Goal: Information Seeking & Learning: Learn about a topic

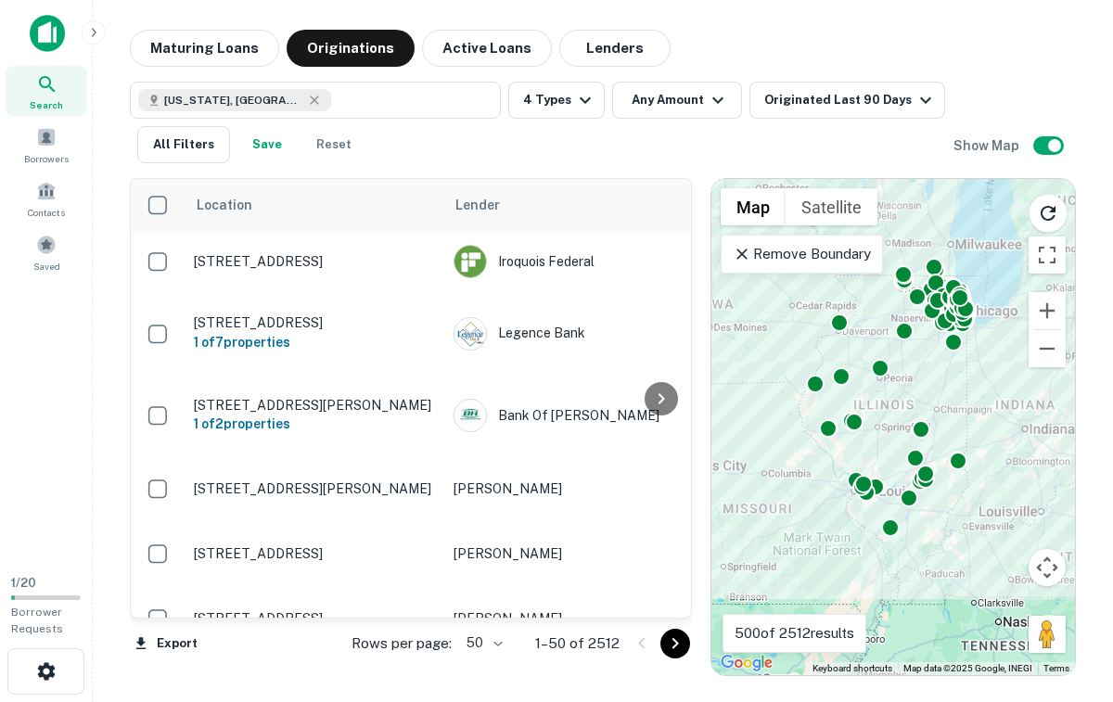
click at [61, 102] on span "Search" at bounding box center [46, 104] width 33 height 15
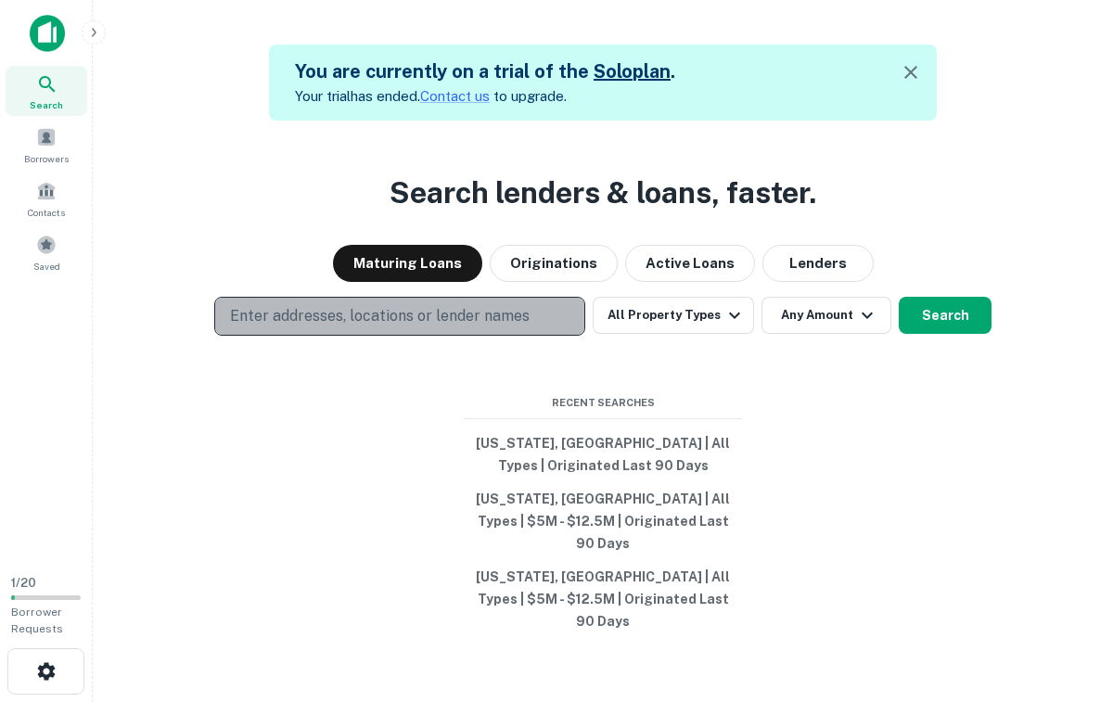
click at [394, 327] on p "Enter addresses, locations or lender names" at bounding box center [380, 316] width 300 height 22
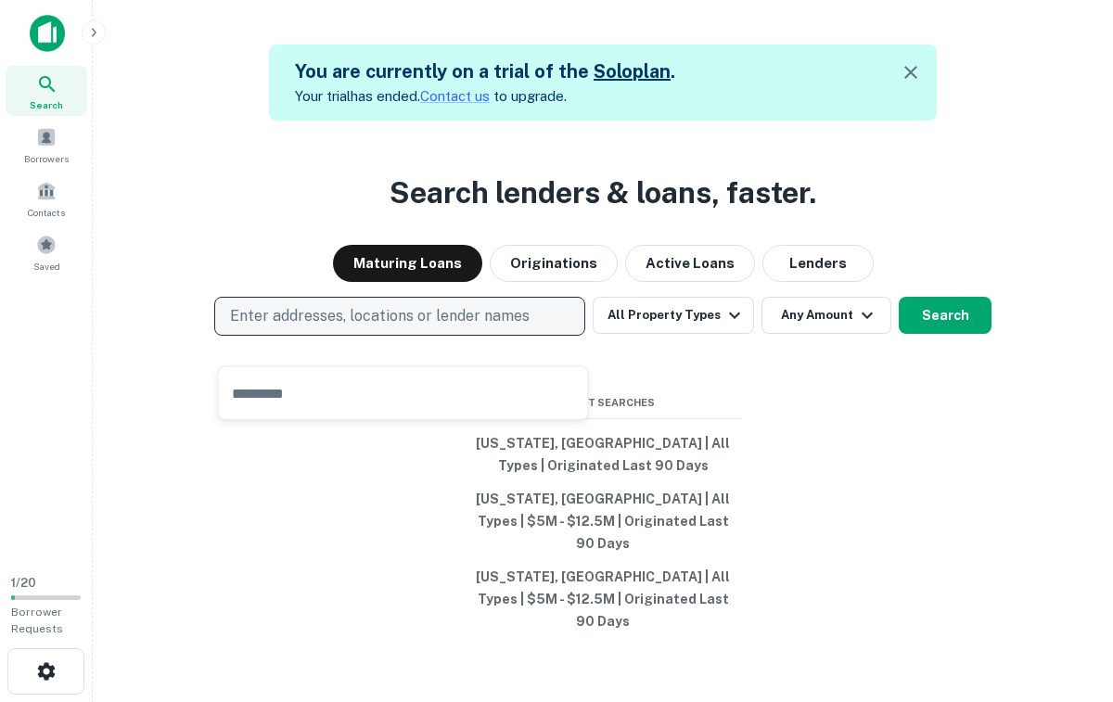
click at [279, 327] on p "Enter addresses, locations or lender names" at bounding box center [380, 316] width 300 height 22
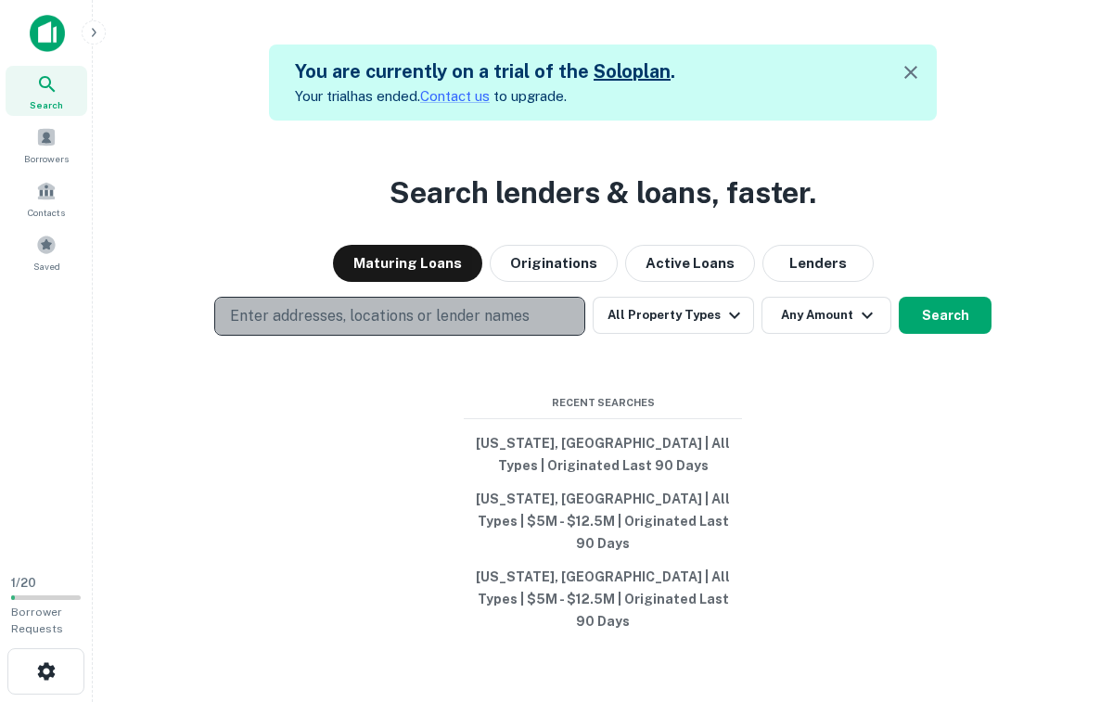
click at [279, 327] on p "Enter addresses, locations or lender names" at bounding box center [380, 316] width 300 height 22
click at [274, 327] on p "Enter addresses, locations or lender names" at bounding box center [380, 316] width 300 height 22
click at [263, 336] on button "Enter addresses, locations or lender names" at bounding box center [399, 316] width 371 height 39
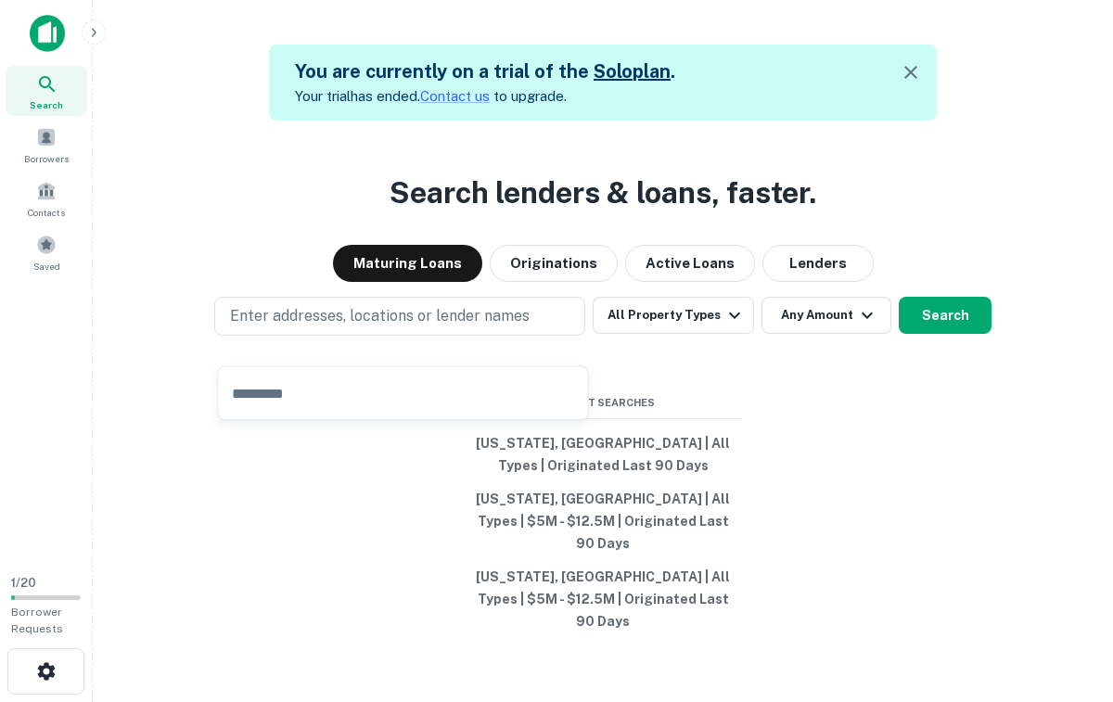
type input "**********"
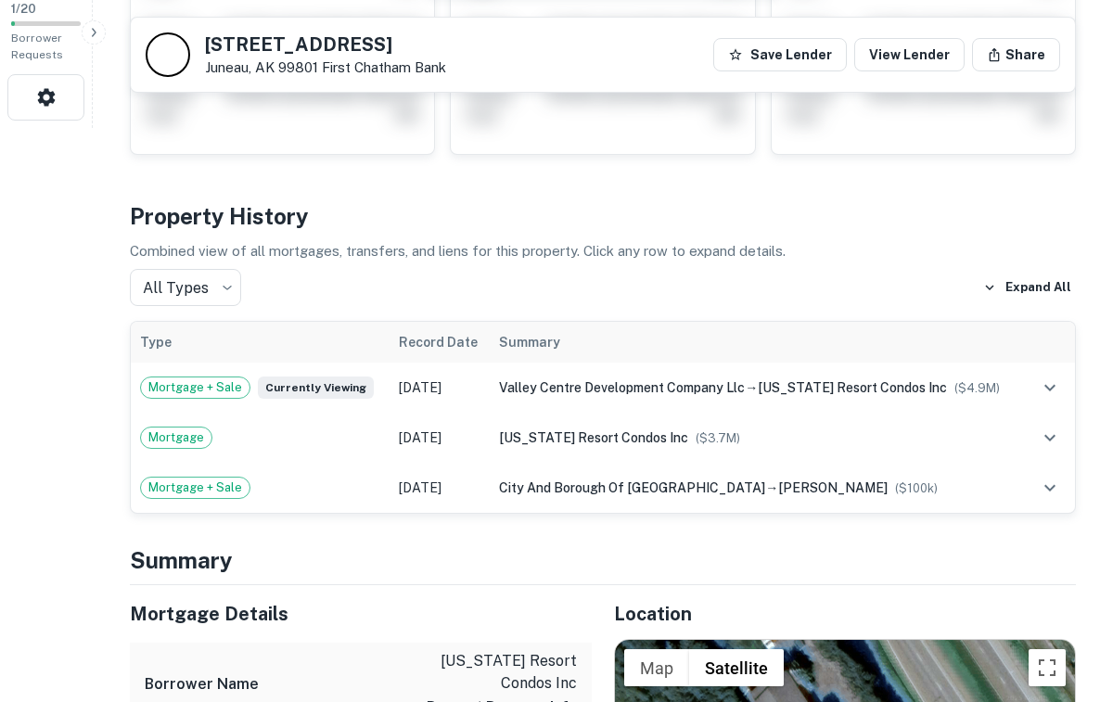
scroll to position [579, 0]
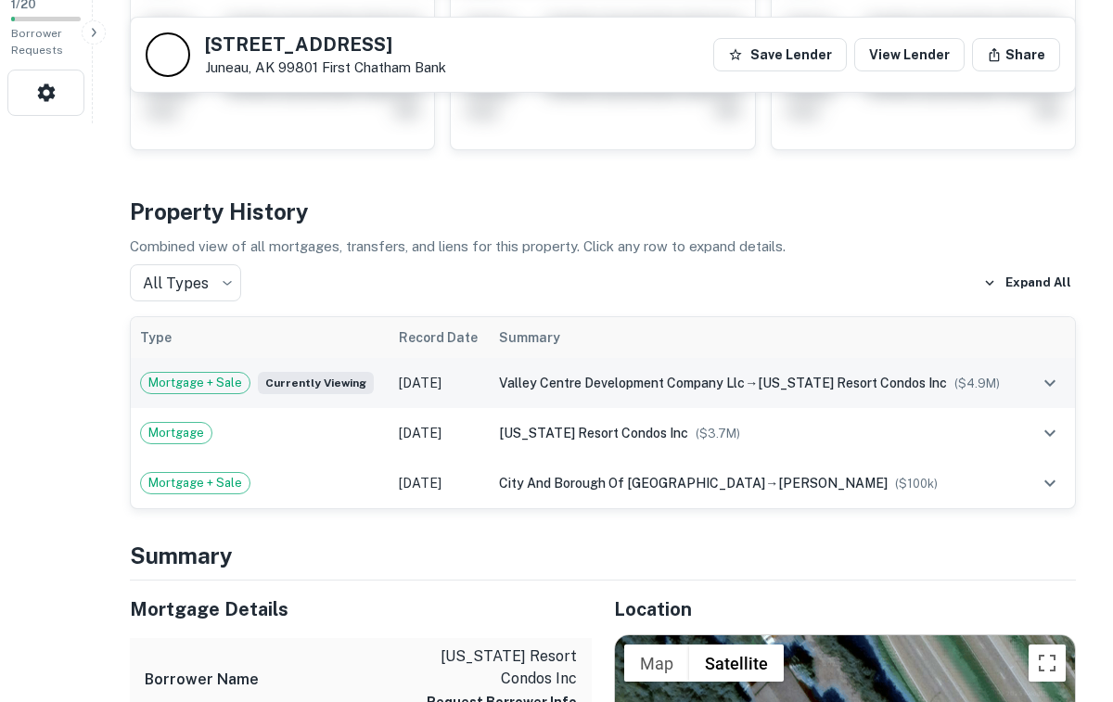
click at [500, 378] on td "valley centre development company llc → [US_STATE][GEOGRAPHIC_DATA] condos inc …" at bounding box center [756, 383] width 533 height 50
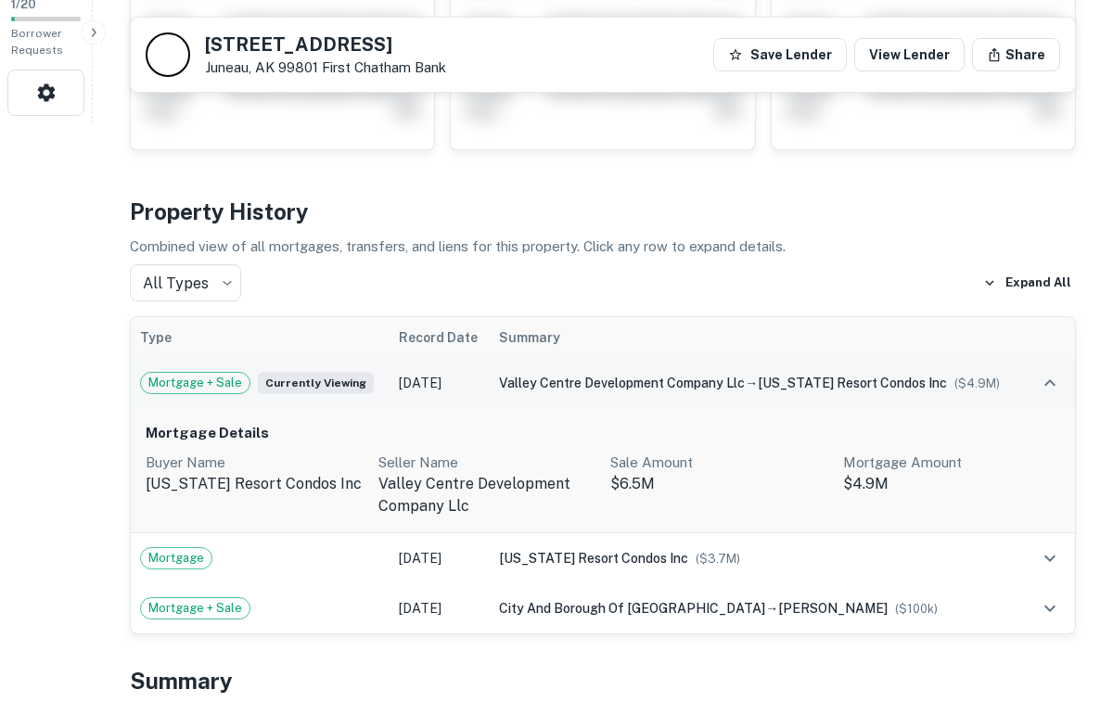
click at [500, 378] on td "valley centre development company llc → [US_STATE][GEOGRAPHIC_DATA] condos inc …" at bounding box center [756, 383] width 533 height 50
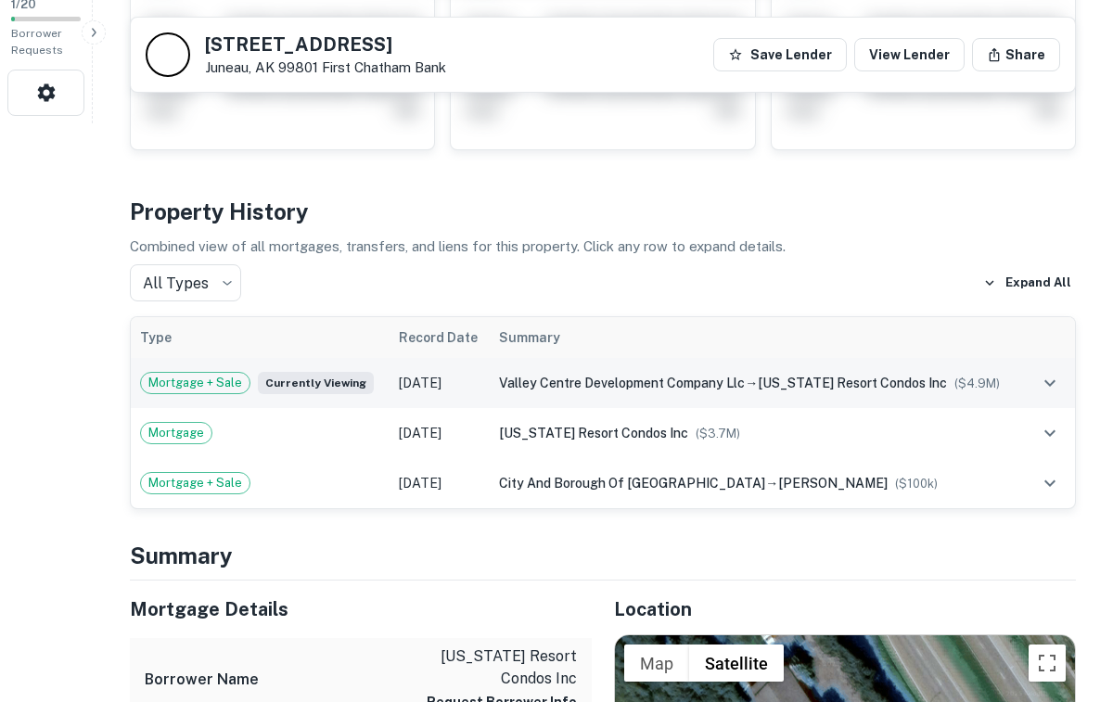
click at [752, 394] on td "valley centre development company llc → [US_STATE][GEOGRAPHIC_DATA] condos inc …" at bounding box center [756, 383] width 533 height 50
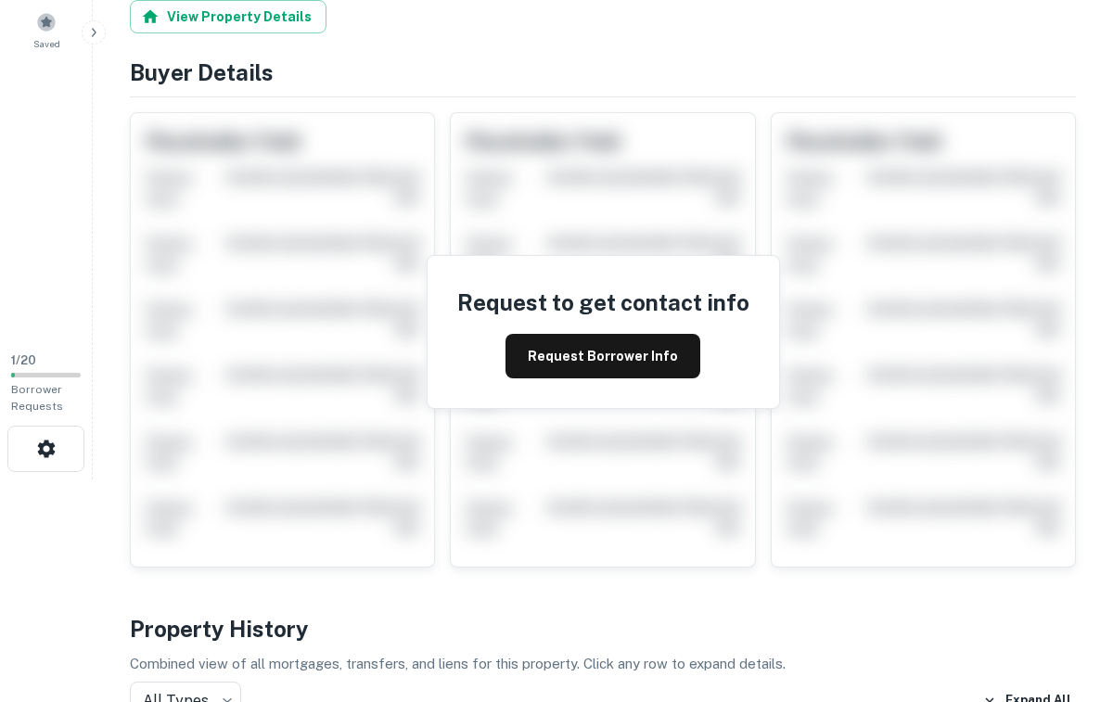
scroll to position [0, 0]
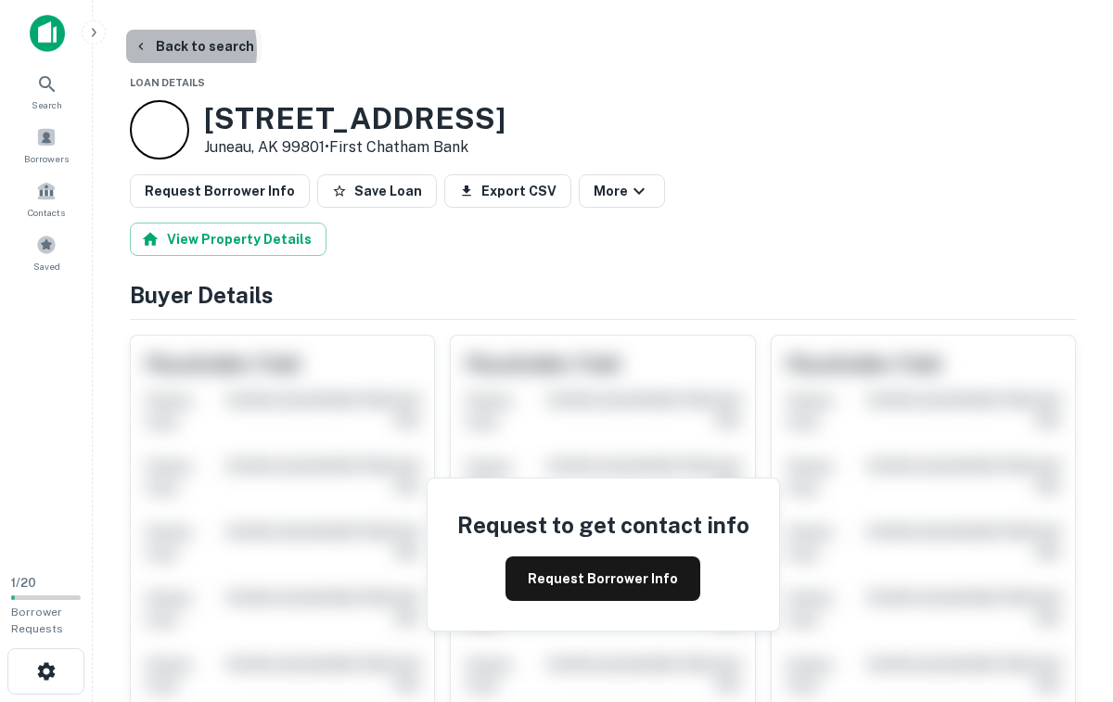
click at [143, 50] on icon "button" at bounding box center [141, 46] width 15 height 15
